Goal: Navigation & Orientation: Find specific page/section

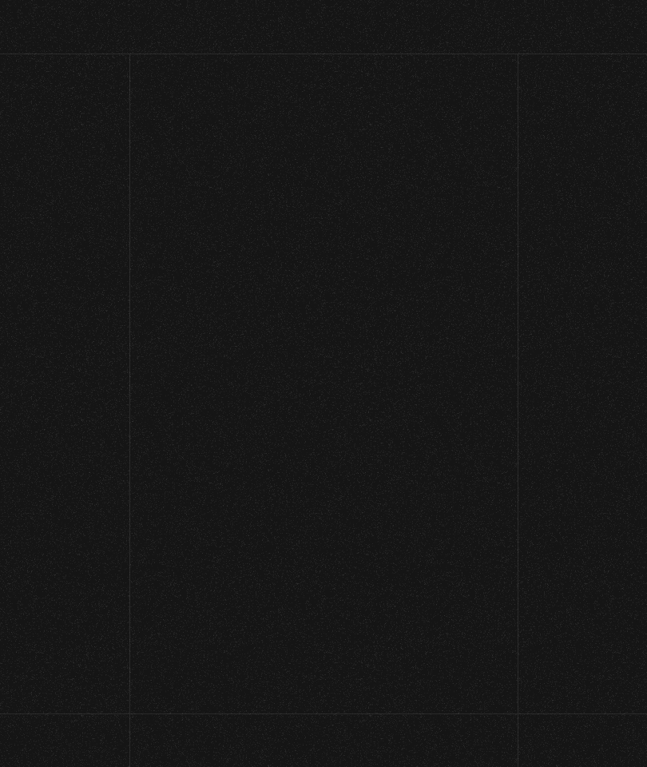
scroll to position [0, 37]
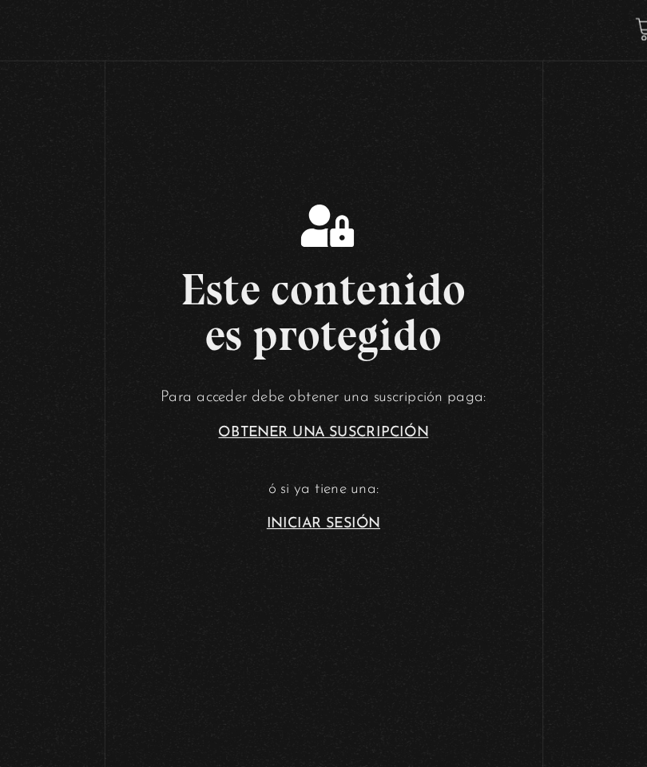
click at [317, 508] on section "Este contenido es protegido Para acceder debe obtener una suscripción paga: Obt…" at bounding box center [323, 307] width 647 height 614
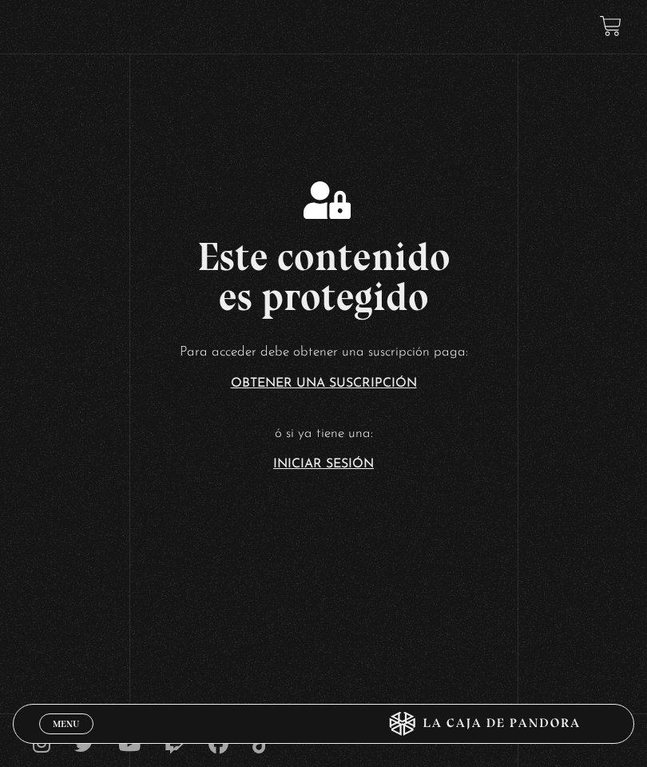
click at [314, 526] on section "Este contenido es protegido Para acceder debe obtener una suscripción paga: Obt…" at bounding box center [323, 307] width 647 height 614
click at [304, 471] on link "Iniciar Sesión" at bounding box center [323, 464] width 101 height 13
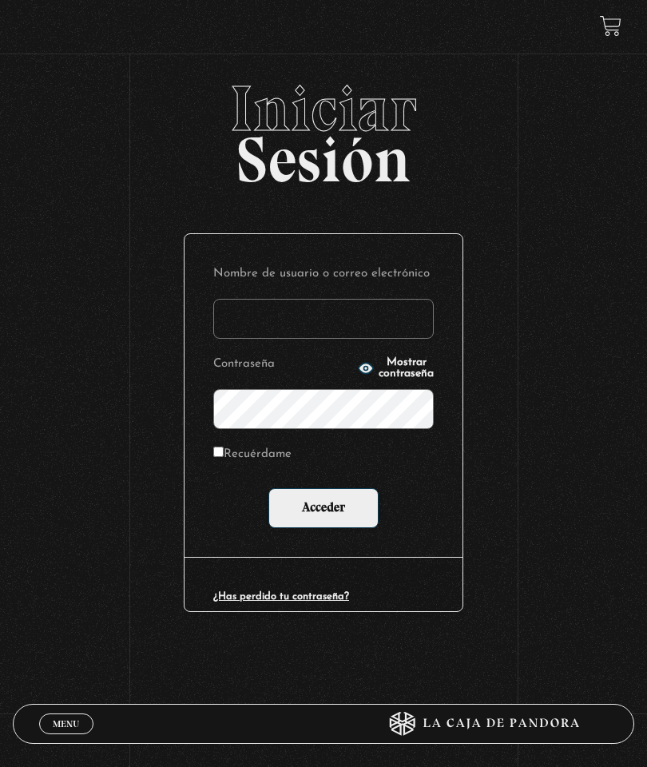
type input "[EMAIL_ADDRESS][DOMAIN_NAME]"
click at [297, 505] on input "Acceder" at bounding box center [324, 508] width 110 height 40
